Goal: Task Accomplishment & Management: Complete application form

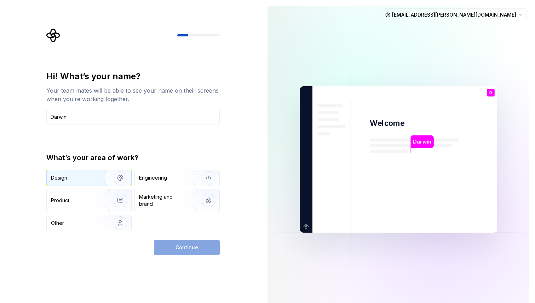
type input "Darwin"
click at [101, 175] on img "button" at bounding box center [115, 177] width 45 height 47
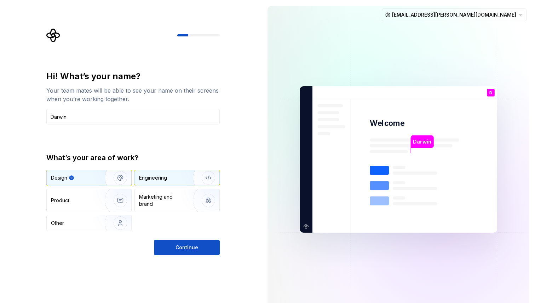
click at [169, 177] on div "Engineering" at bounding box center [167, 177] width 56 height 7
click at [108, 178] on img "button" at bounding box center [115, 177] width 45 height 47
click at [161, 196] on div "Marketing and brand" at bounding box center [163, 200] width 48 height 14
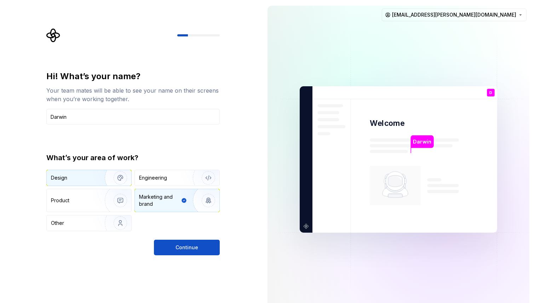
click at [103, 180] on img "button" at bounding box center [115, 177] width 45 height 47
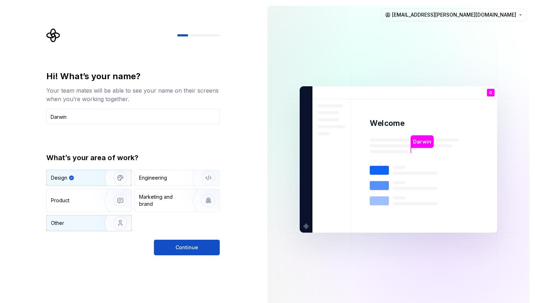
click at [100, 221] on img "button" at bounding box center [115, 222] width 45 height 47
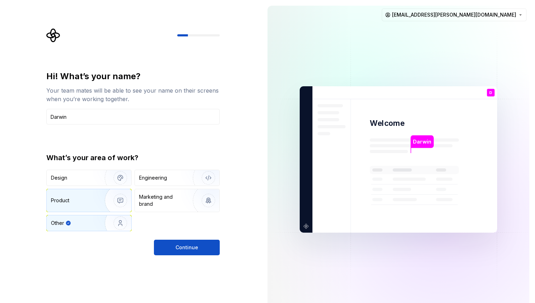
click at [95, 208] on img "button" at bounding box center [115, 200] width 45 height 47
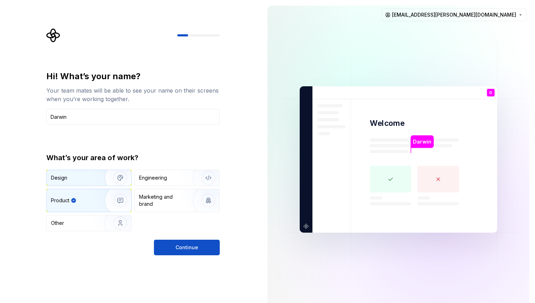
click at [92, 178] on div "Design" at bounding box center [73, 177] width 45 height 7
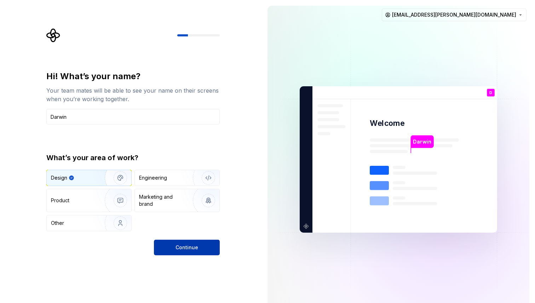
click at [182, 244] on span "Continue" at bounding box center [186, 247] width 23 height 7
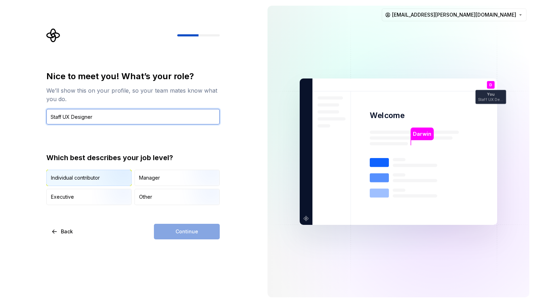
type input "Staff UX Designer"
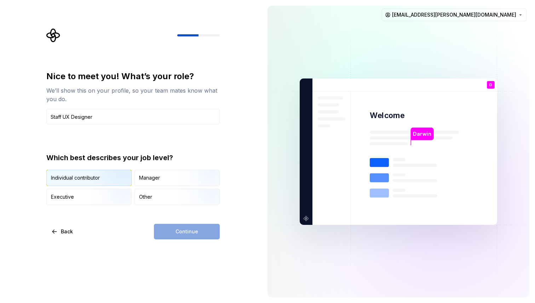
click at [93, 175] on img "button" at bounding box center [114, 186] width 45 height 47
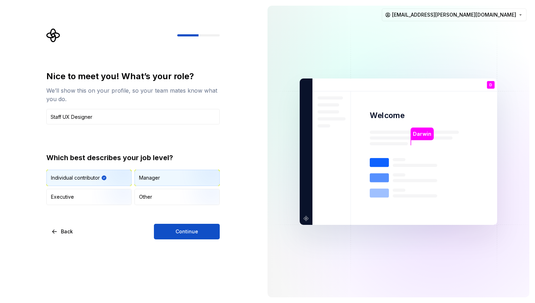
click at [197, 178] on img "button" at bounding box center [202, 186] width 45 height 47
click at [118, 176] on img "button" at bounding box center [114, 186] width 45 height 47
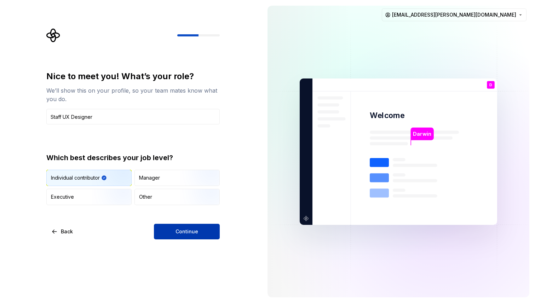
click at [200, 233] on button "Continue" at bounding box center [187, 232] width 66 height 16
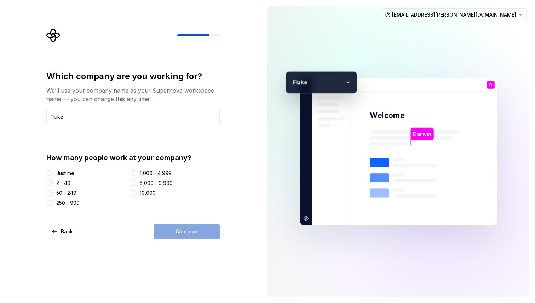
type input "Fluke"
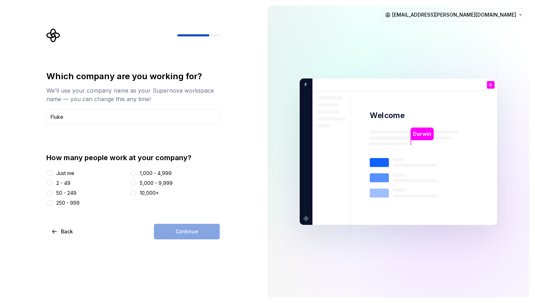
click at [74, 194] on div "50 - 249" at bounding box center [66, 193] width 20 height 7
click at [53, 194] on button "50 - 249" at bounding box center [50, 193] width 6 height 6
click at [180, 232] on span "Continue" at bounding box center [186, 231] width 23 height 7
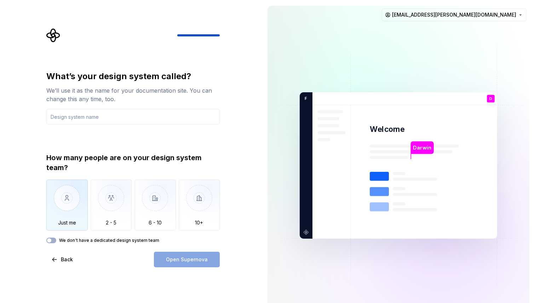
click at [68, 209] on img "button" at bounding box center [66, 203] width 41 height 47
click at [140, 113] on input "text" at bounding box center [132, 117] width 173 height 16
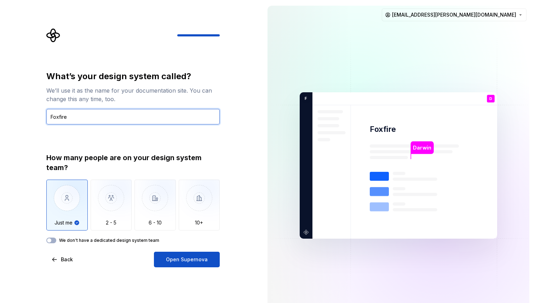
type input "Foxfire"
click at [111, 274] on div "What’s your design system called? We’ll use it as the name for your documentati…" at bounding box center [131, 165] width 262 height 331
click at [130, 240] on label "We don't have a dedicated design system team" at bounding box center [109, 241] width 100 height 6
click at [56, 240] on button "We don't have a dedicated design system team" at bounding box center [51, 241] width 10 height 6
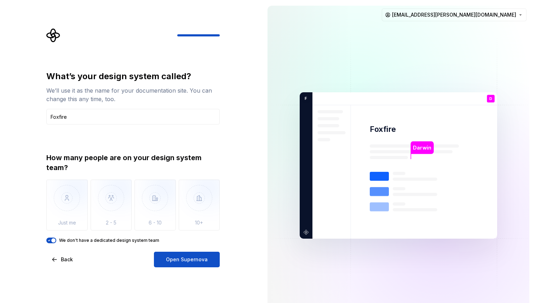
click at [130, 240] on label "We don't have a dedicated design system team" at bounding box center [109, 241] width 100 height 6
click at [56, 240] on button "We don't have a dedicated design system team" at bounding box center [51, 241] width 10 height 6
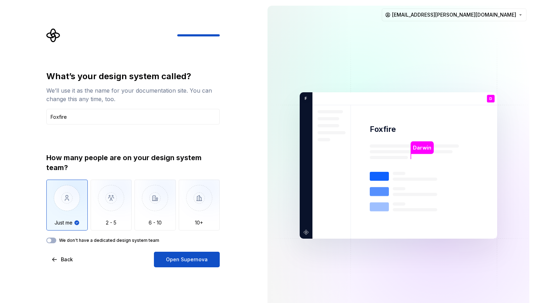
click at [130, 240] on label "We don't have a dedicated design system team" at bounding box center [109, 241] width 100 height 6
click at [56, 240] on button "We don't have a dedicated design system team" at bounding box center [51, 241] width 10 height 6
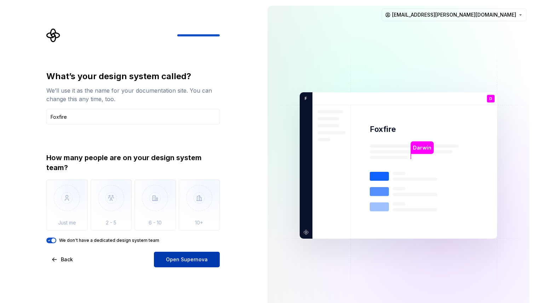
click at [190, 261] on span "Open Supernova" at bounding box center [187, 259] width 42 height 7
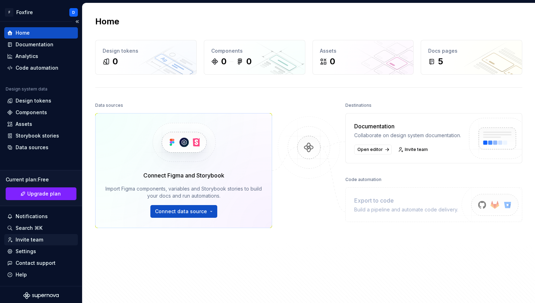
scroll to position [2, 0]
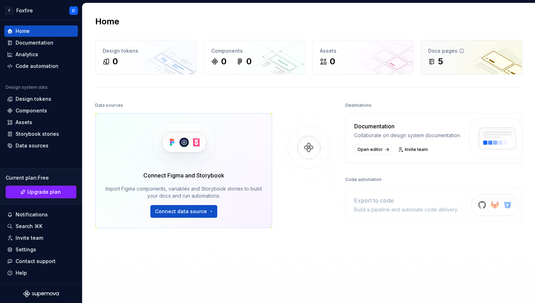
click at [456, 70] on div "Docs pages 5" at bounding box center [471, 57] width 101 height 34
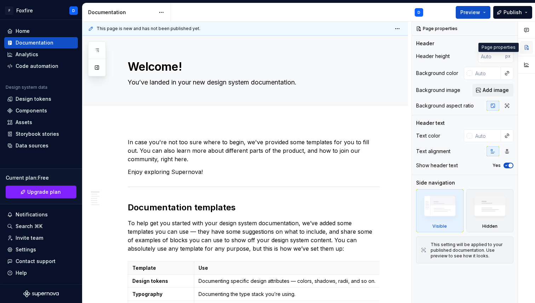
click at [525, 50] on button "button" at bounding box center [526, 47] width 13 height 13
click at [526, 49] on button "button" at bounding box center [526, 47] width 13 height 13
click at [508, 27] on button "button" at bounding box center [510, 29] width 10 height 10
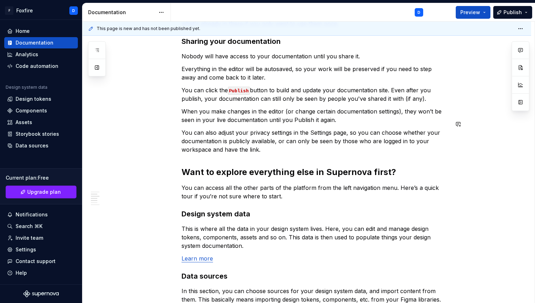
scroll to position [342, 0]
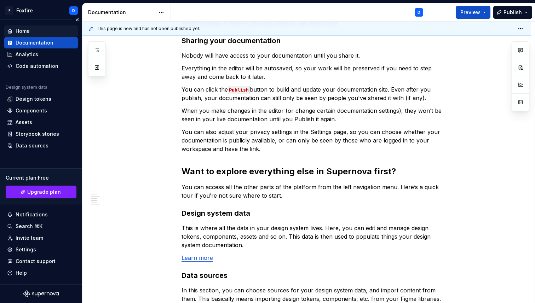
type textarea "*"
click at [34, 31] on div "Home" at bounding box center [41, 31] width 68 height 7
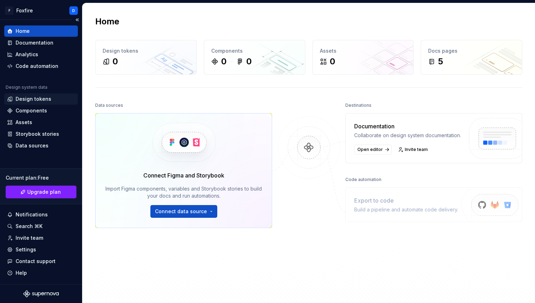
click at [37, 98] on div "Design tokens" at bounding box center [34, 98] width 36 height 7
